Goal: Transaction & Acquisition: Purchase product/service

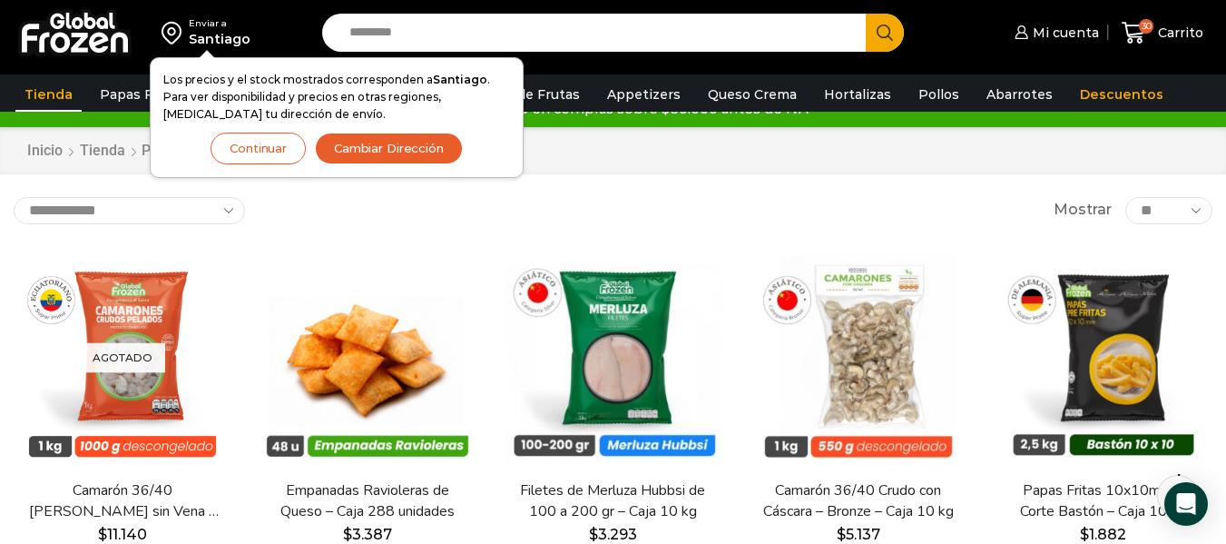
scroll to position [28, 0]
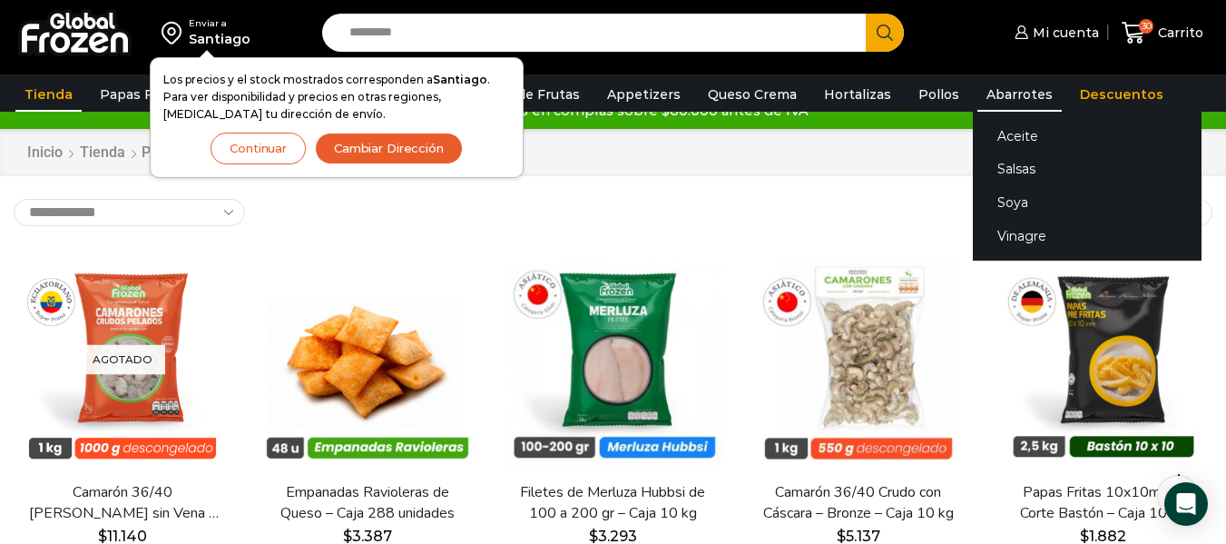
click at [983, 98] on link "Abarrotes" at bounding box center [1019, 94] width 84 height 34
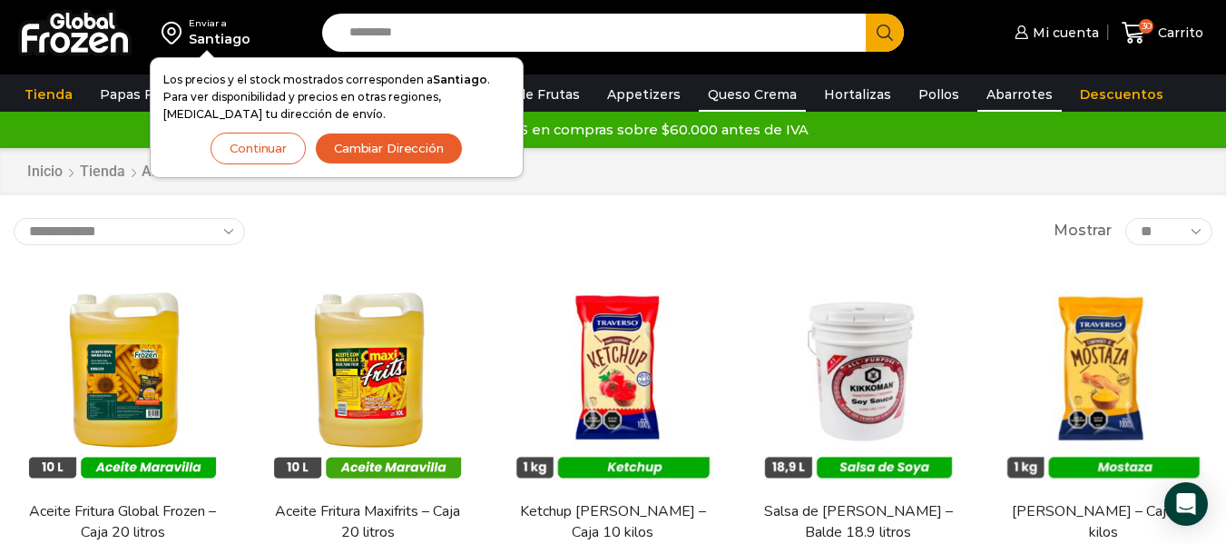
click at [740, 103] on link "Queso Crema" at bounding box center [752, 94] width 107 height 34
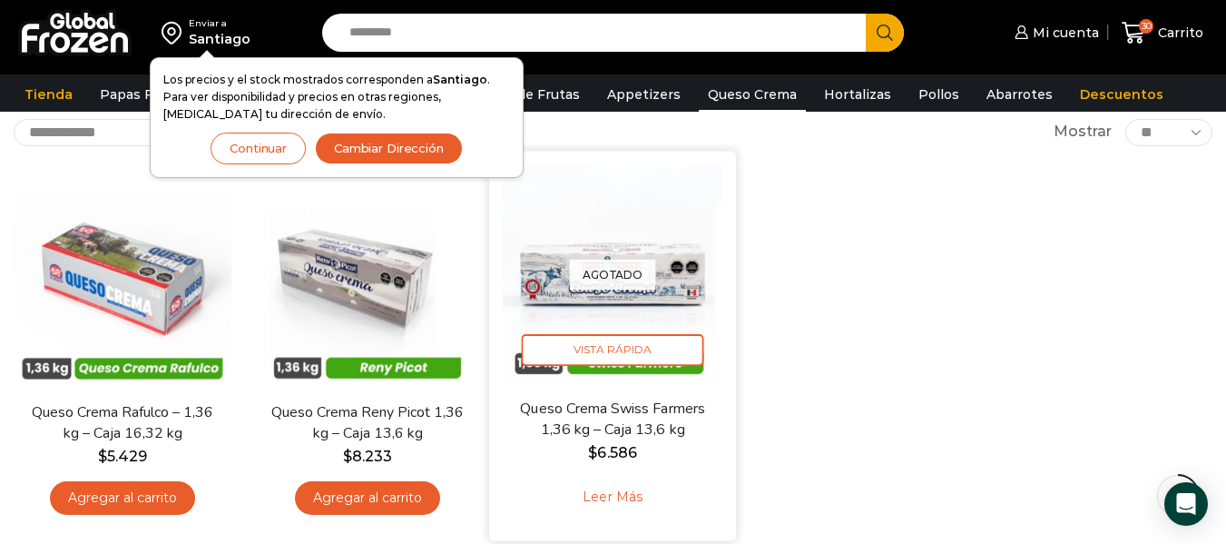
scroll to position [109, 0]
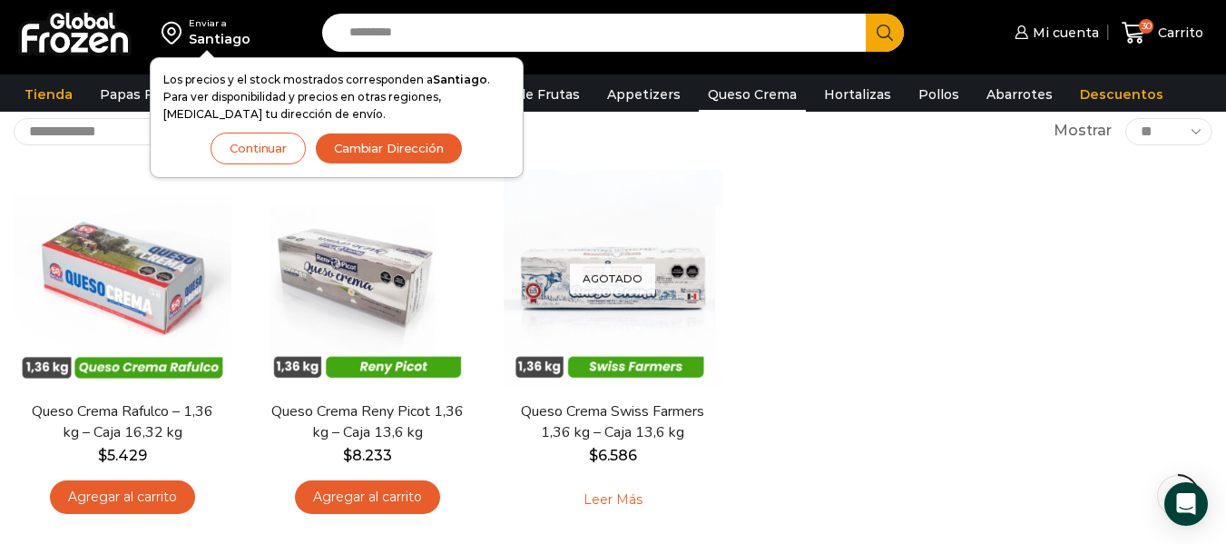
click at [270, 157] on button "Continuar" at bounding box center [258, 148] width 95 height 32
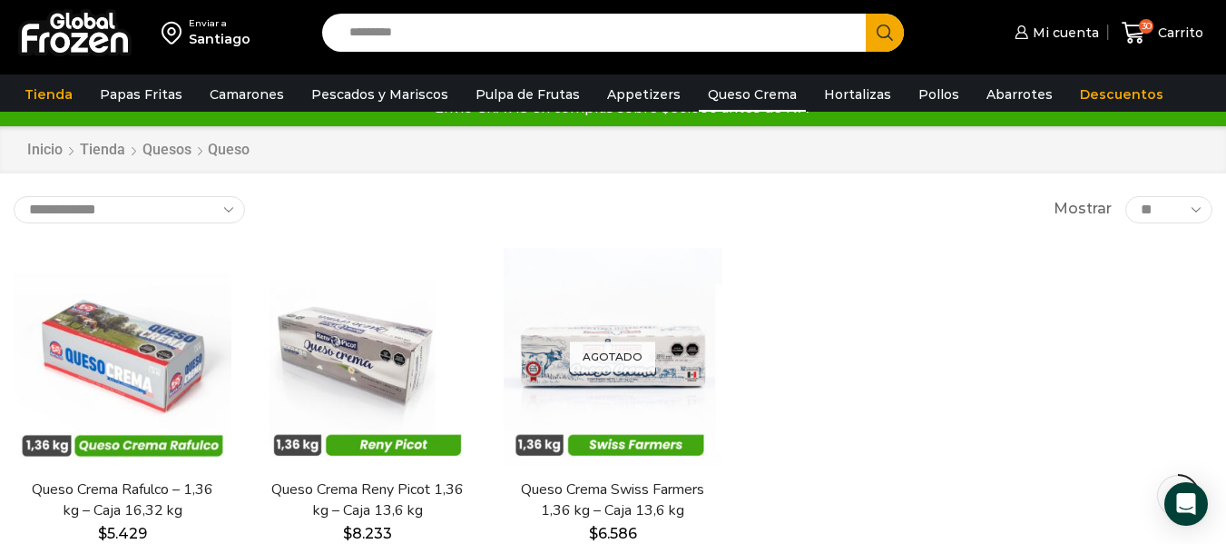
scroll to position [0, 0]
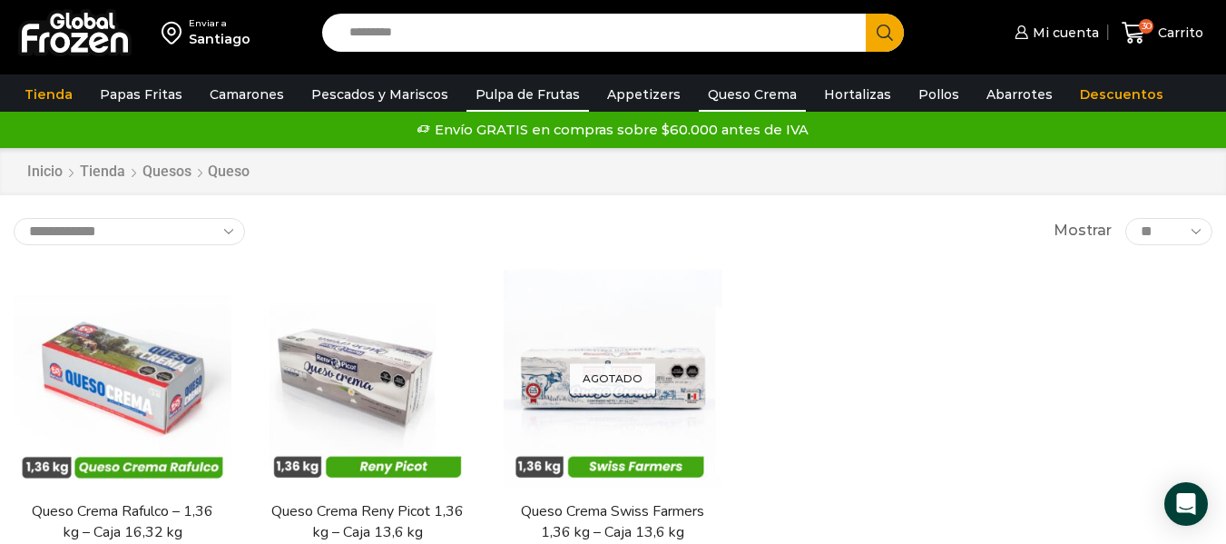
click at [502, 90] on link "Pulpa de Frutas" at bounding box center [527, 94] width 123 height 34
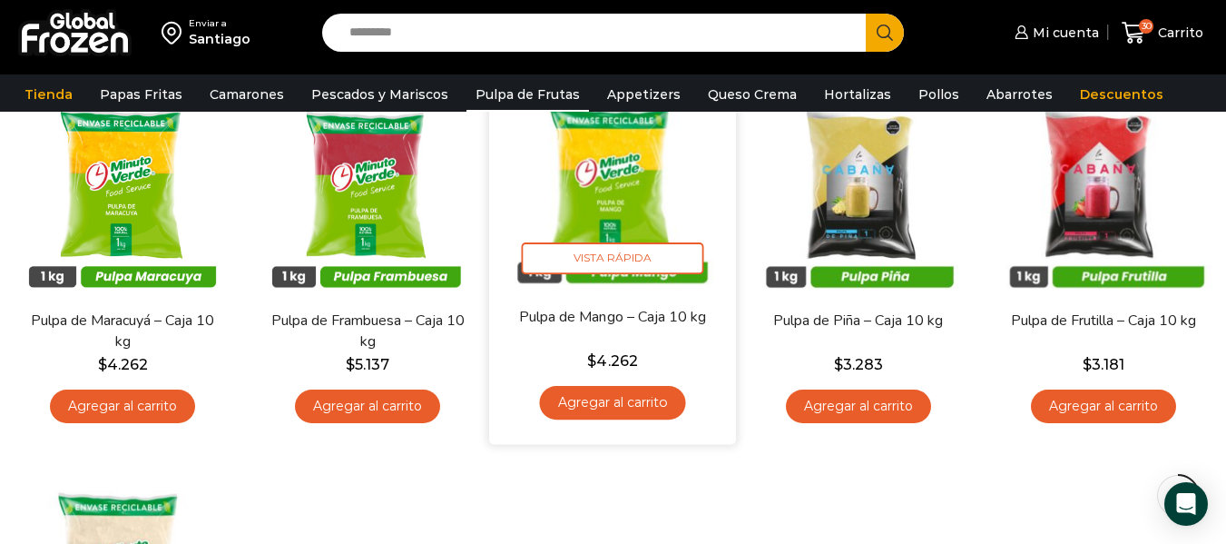
scroll to position [199, 0]
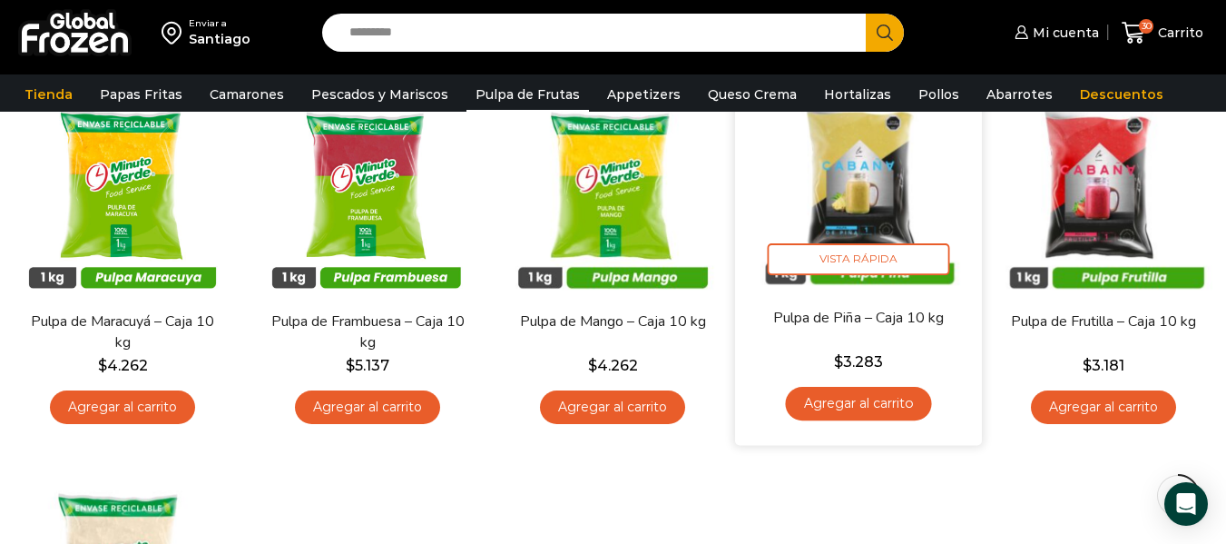
click at [855, 195] on img at bounding box center [859, 184] width 220 height 220
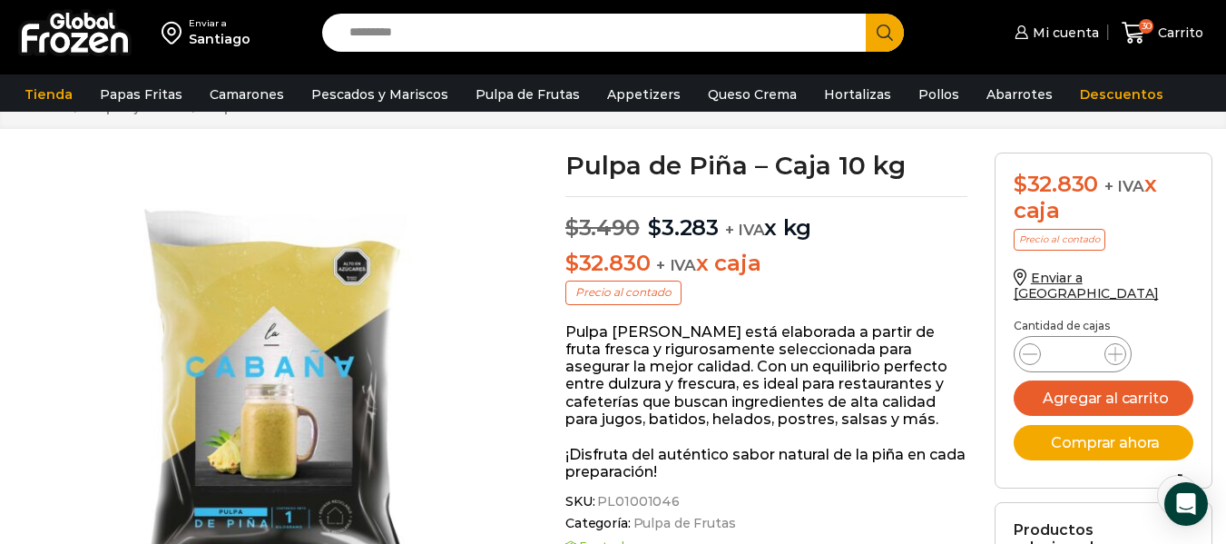
scroll to position [74, 0]
click at [1113, 346] on icon at bounding box center [1115, 353] width 15 height 15
type input "*"
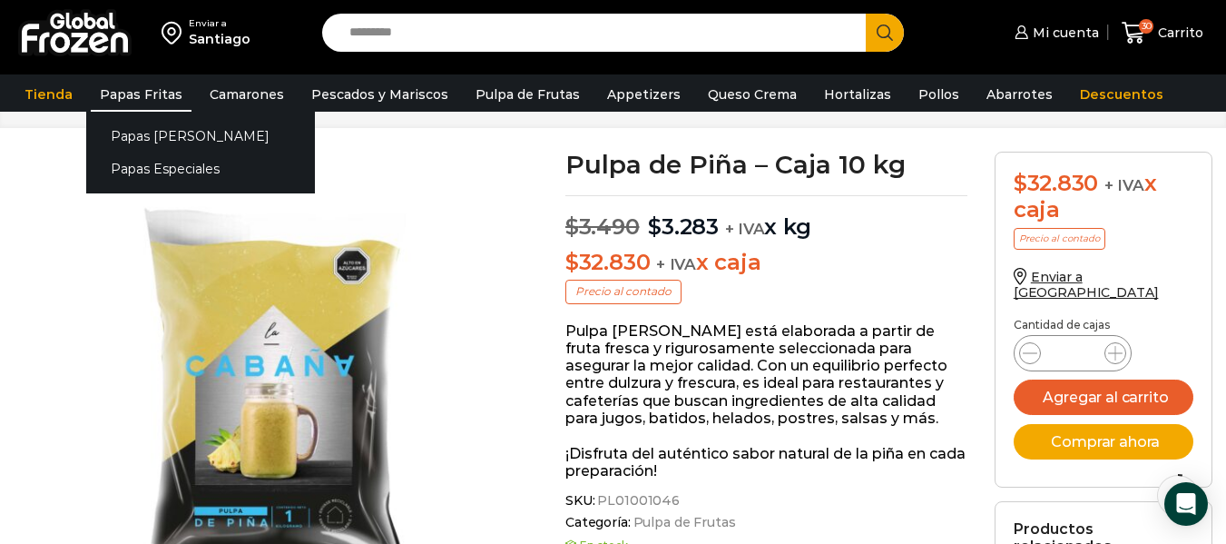
click at [133, 93] on link "Papas Fritas" at bounding box center [141, 94] width 101 height 34
